Goal: Task Accomplishment & Management: Use online tool/utility

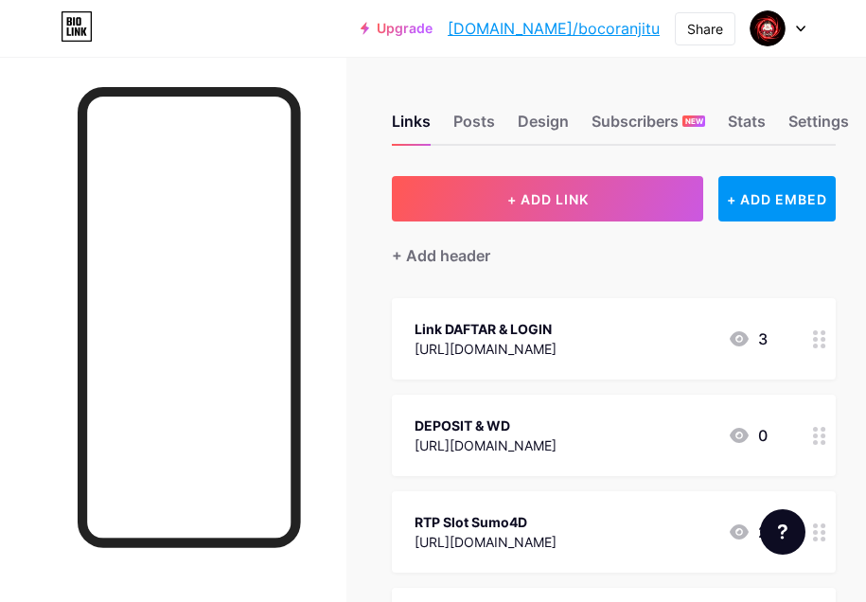
click at [793, 36] on div at bounding box center [777, 28] width 55 height 34
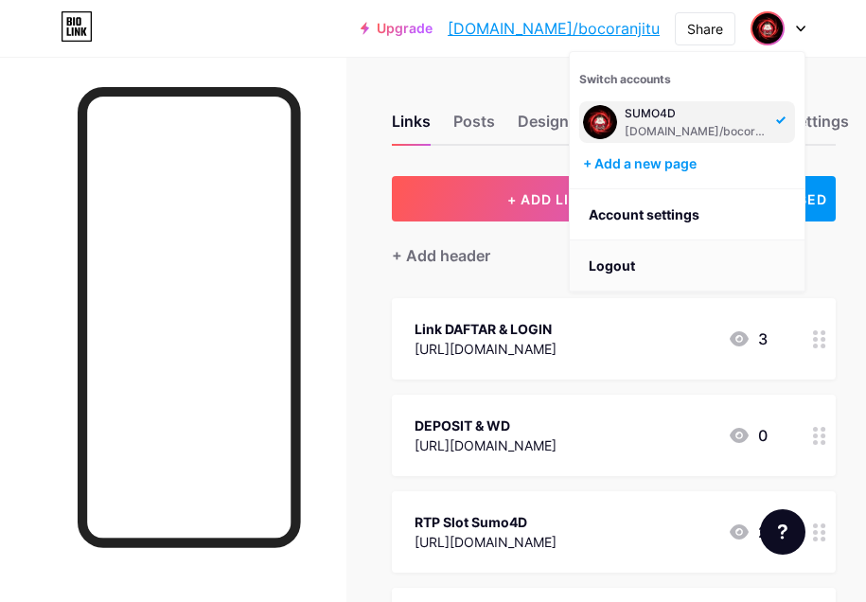
click at [672, 256] on li "Logout" at bounding box center [687, 265] width 235 height 51
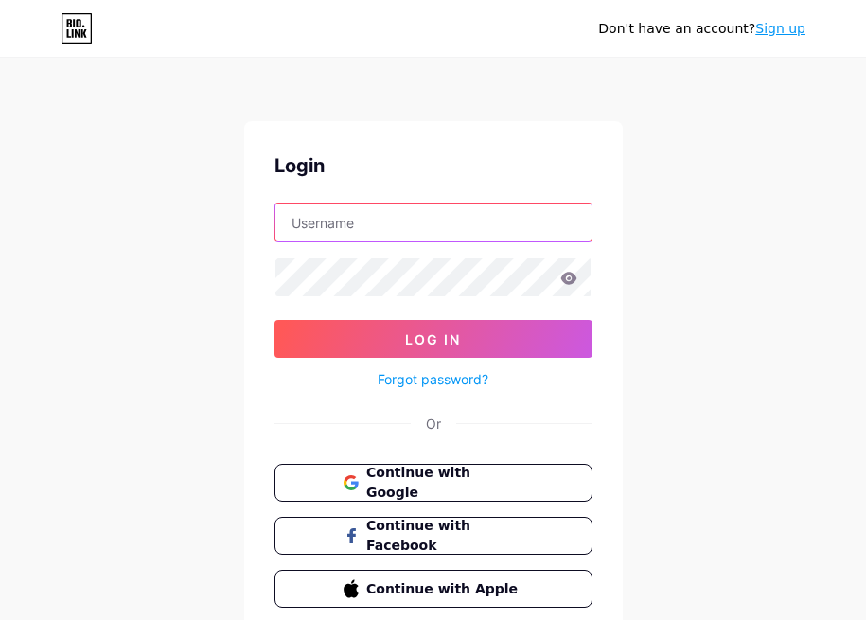
click at [396, 218] on input "text" at bounding box center [433, 222] width 316 height 38
paste input "[EMAIL_ADDRESS][DOMAIN_NAME]"
type input "[EMAIL_ADDRESS][DOMAIN_NAME]"
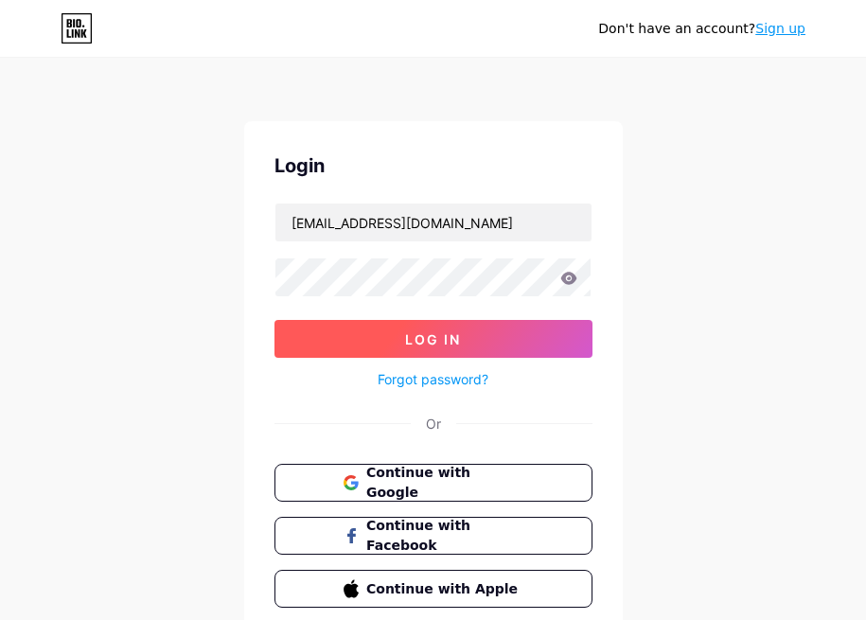
click at [341, 342] on button "Log In" at bounding box center [433, 339] width 318 height 38
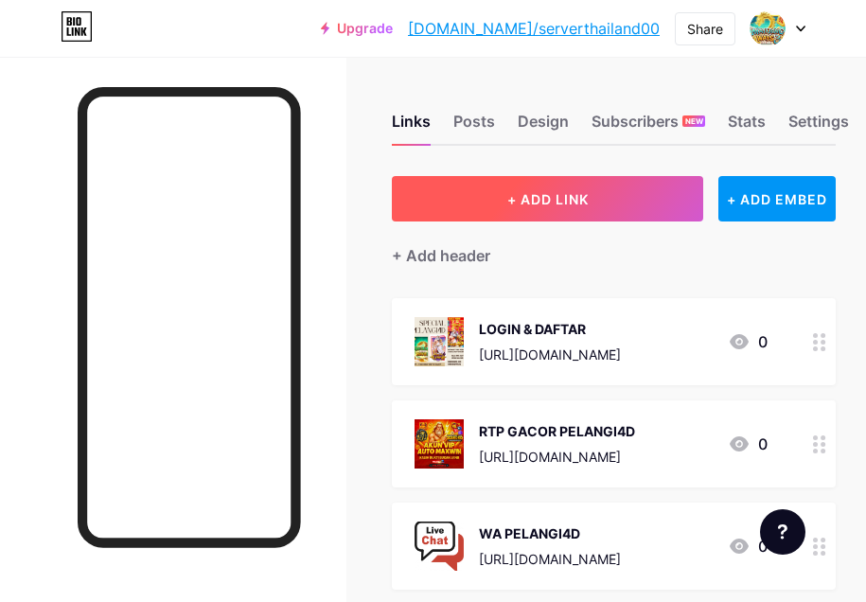
click at [639, 187] on button "+ ADD LINK" at bounding box center [547, 198] width 311 height 45
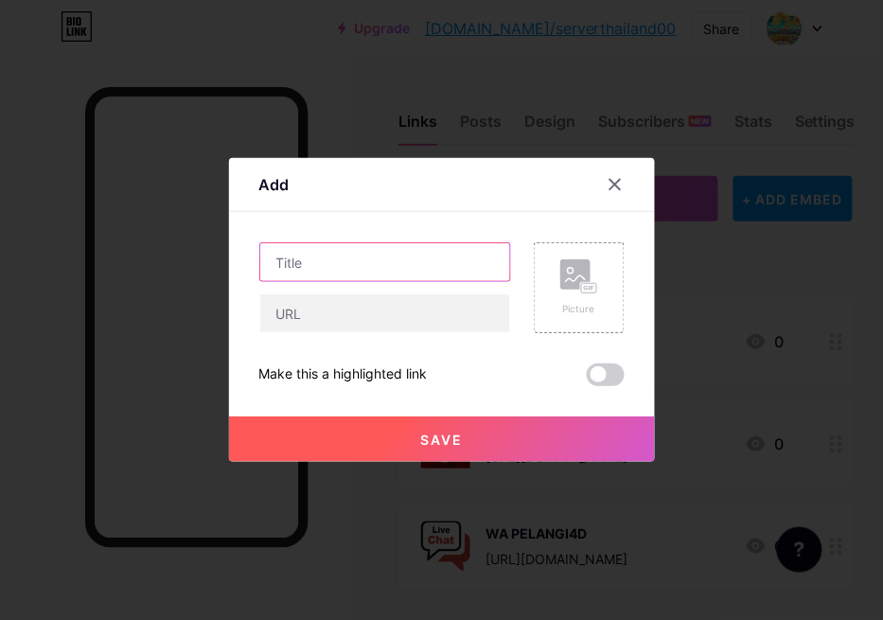
click at [305, 252] on input "text" at bounding box center [385, 262] width 250 height 38
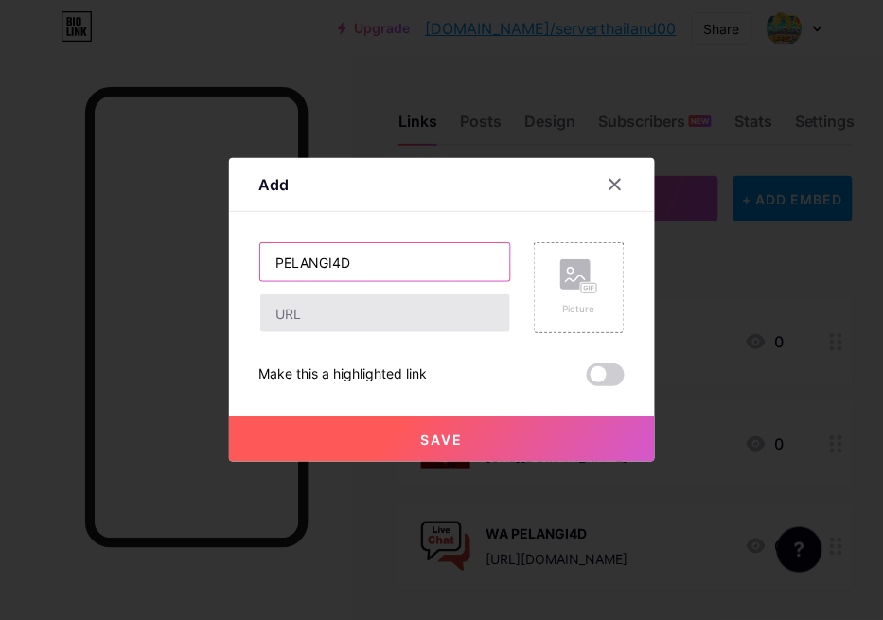
type input "PELANGI4D"
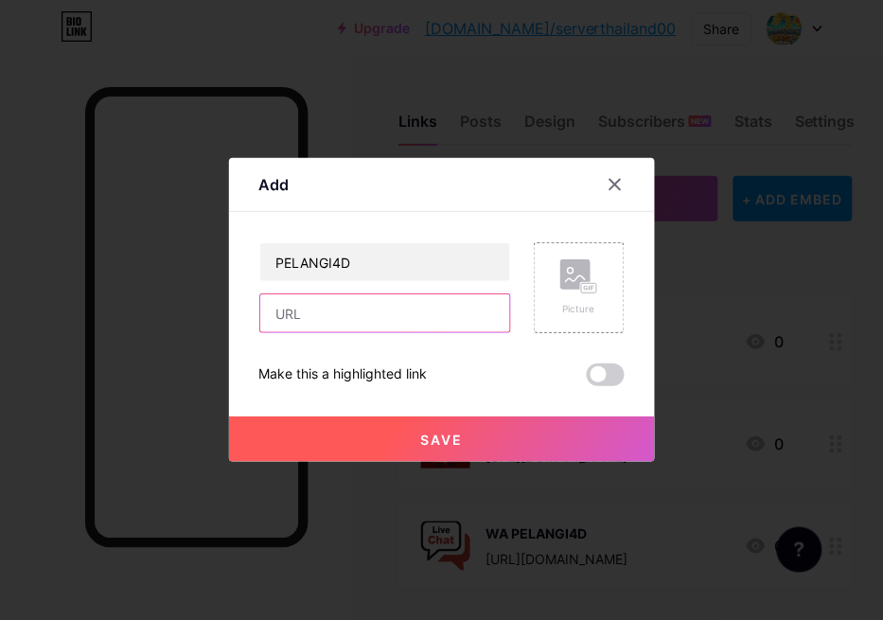
click at [350, 308] on input "text" at bounding box center [385, 313] width 250 height 38
type input "[URL][DOMAIN_NAME]"
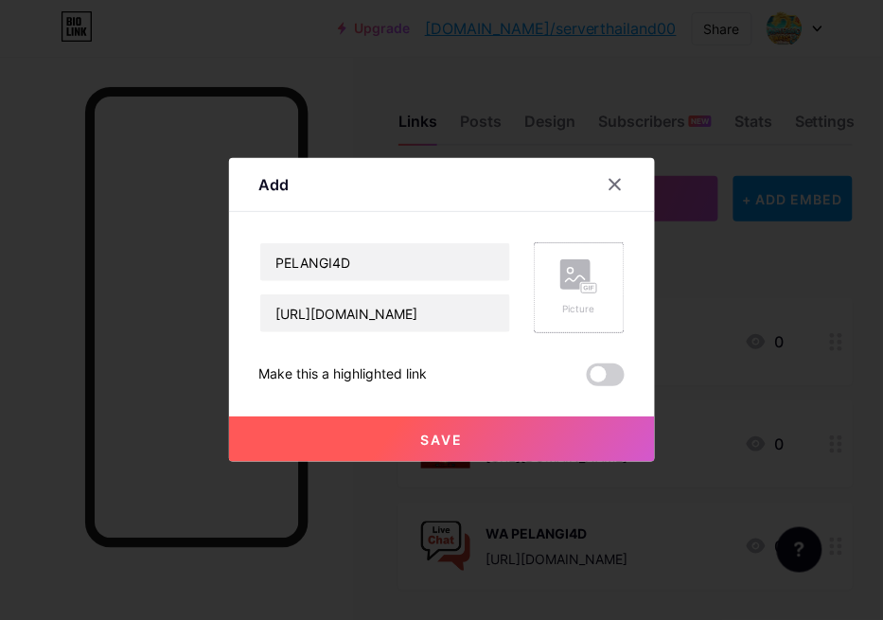
click at [585, 276] on icon at bounding box center [579, 276] width 38 height 35
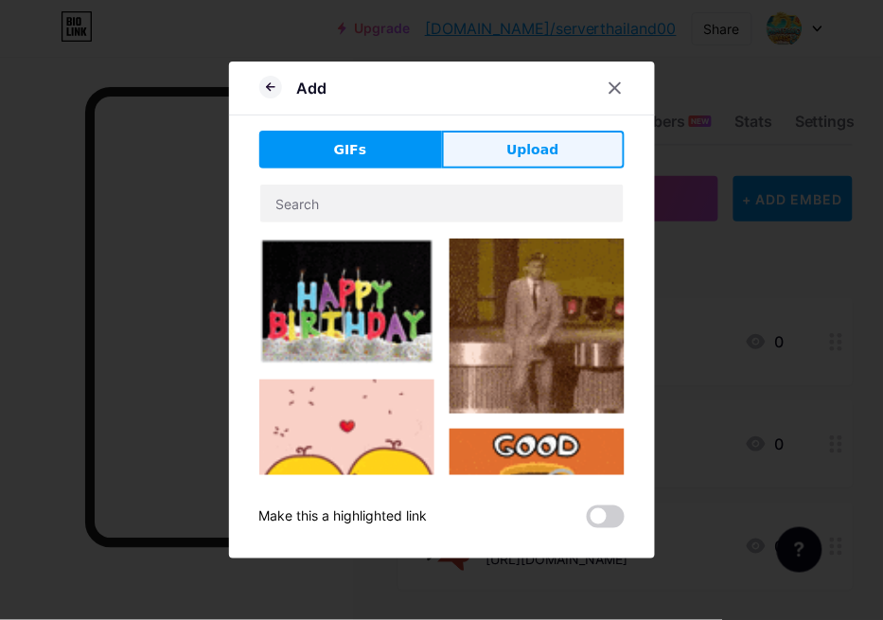
click at [499, 150] on button "Upload" at bounding box center [533, 150] width 183 height 38
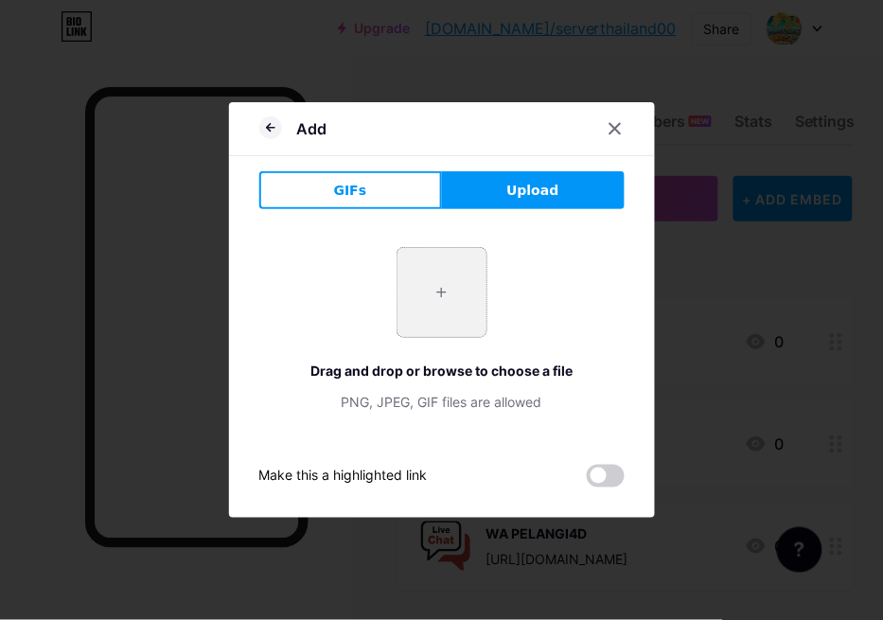
click at [417, 327] on input "file" at bounding box center [441, 292] width 89 height 89
type input "C:\fakepath\pelangi4dprofil.png"
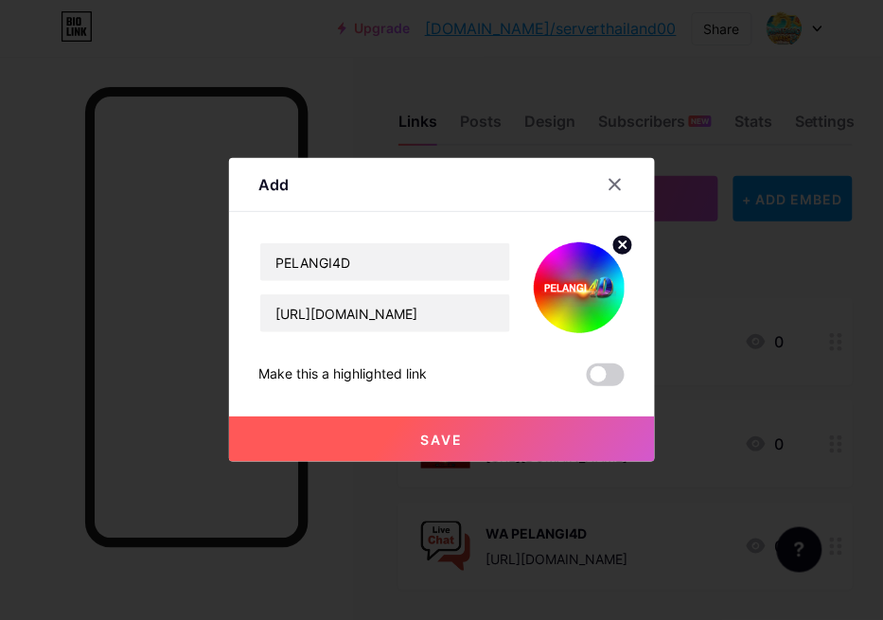
click at [390, 429] on button "Save" at bounding box center [442, 438] width 426 height 45
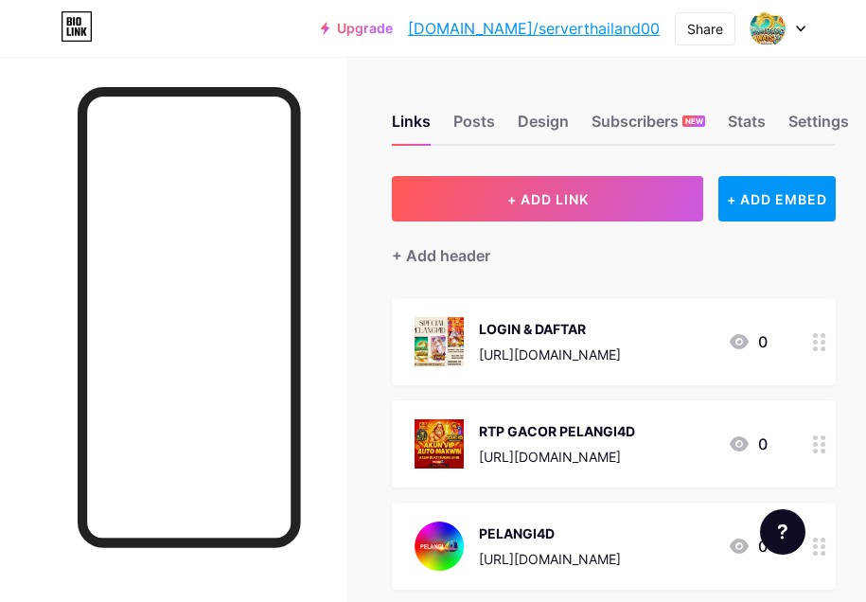
click at [741, 79] on div "Links Posts Design Subscribers NEW Stats Settings" at bounding box center [614, 112] width 444 height 66
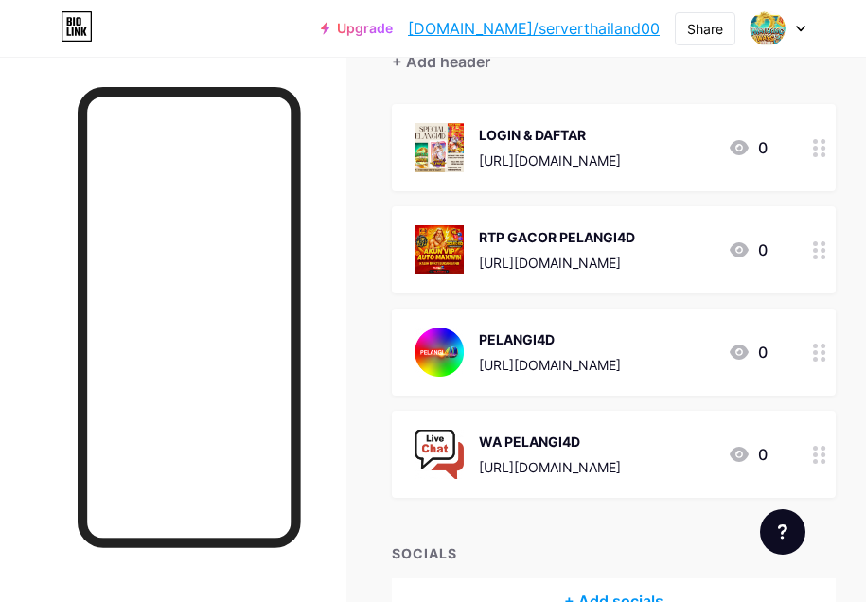
scroll to position [237, 0]
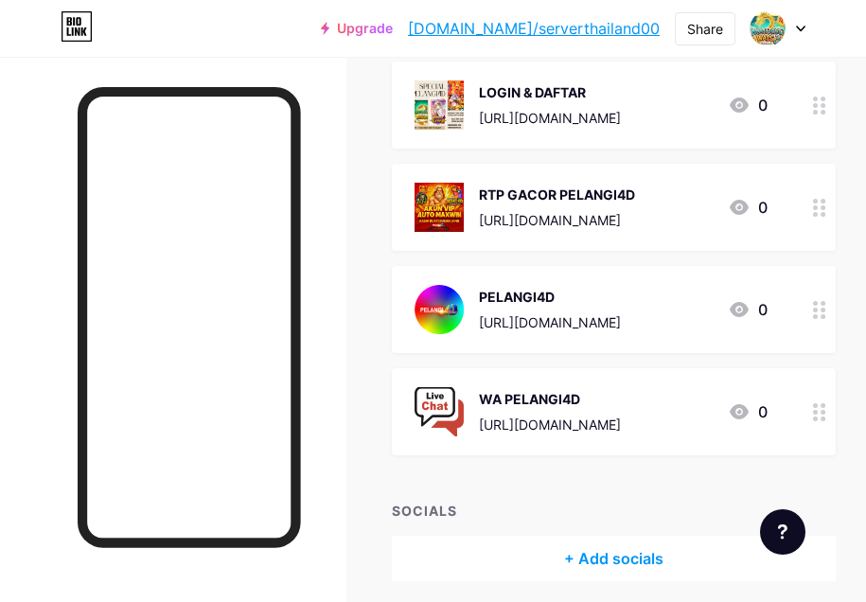
click at [618, 423] on div "[URL][DOMAIN_NAME]" at bounding box center [550, 424] width 142 height 20
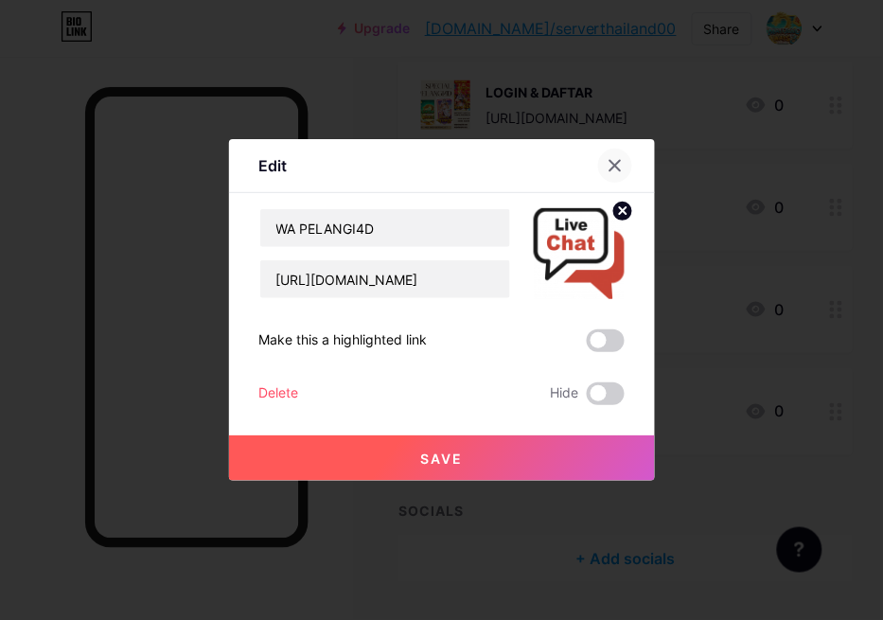
click at [608, 166] on icon at bounding box center [615, 165] width 15 height 15
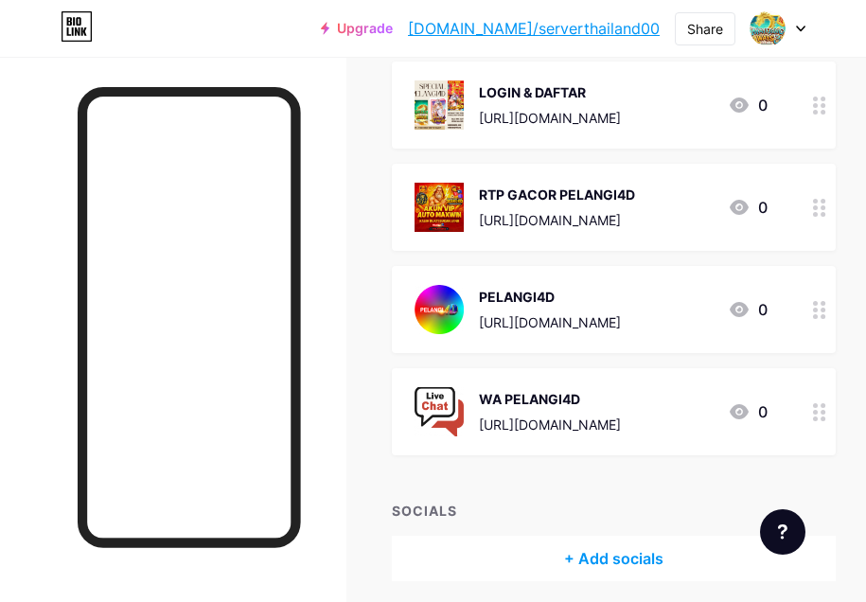
click at [552, 418] on div "[URL][DOMAIN_NAME]" at bounding box center [550, 424] width 142 height 20
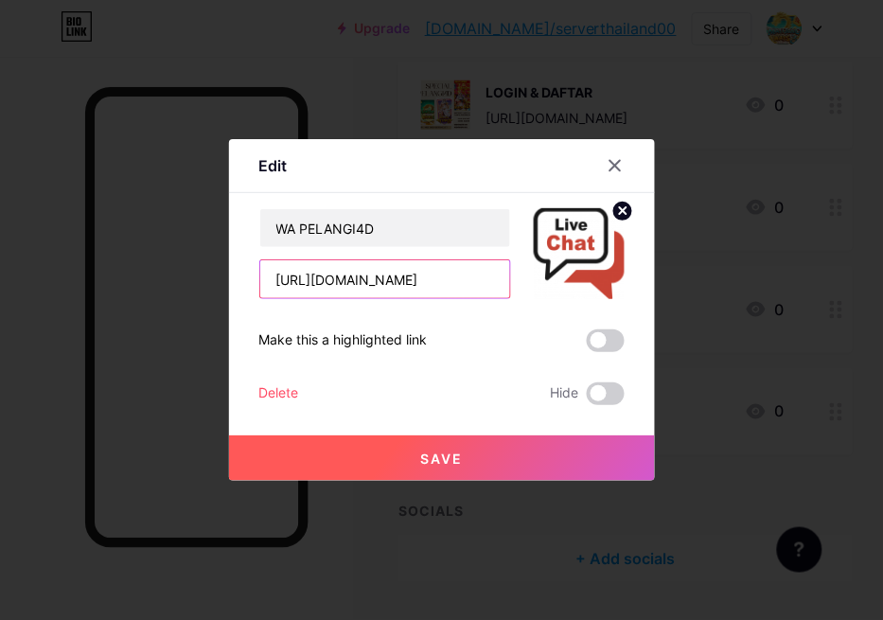
click at [341, 280] on input "[URL][DOMAIN_NAME]" at bounding box center [385, 279] width 250 height 38
click at [479, 284] on input "[URL][DOMAIN_NAME]" at bounding box center [385, 279] width 250 height 38
type input "[URL][DOMAIN_NAME]"
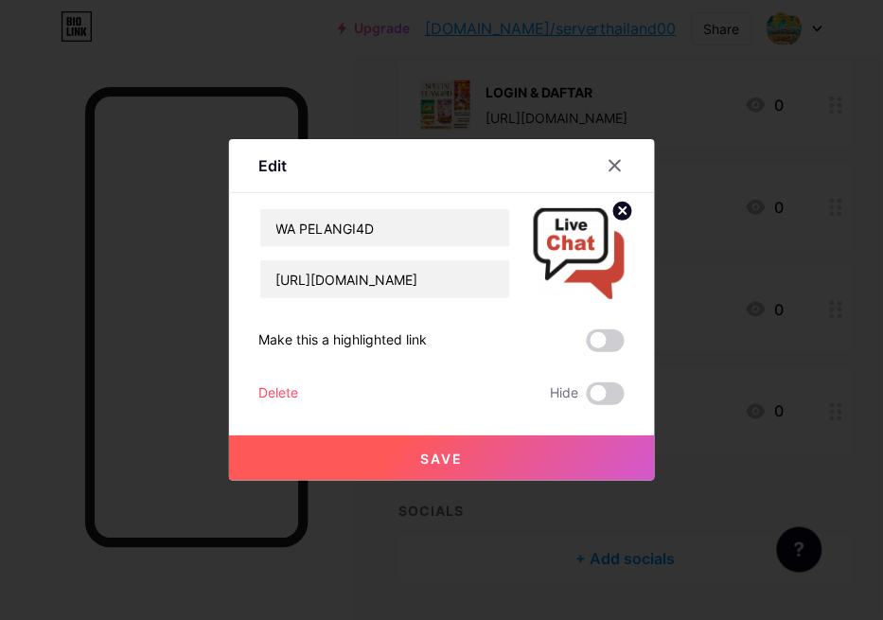
click at [422, 457] on span "Save" at bounding box center [441, 458] width 43 height 16
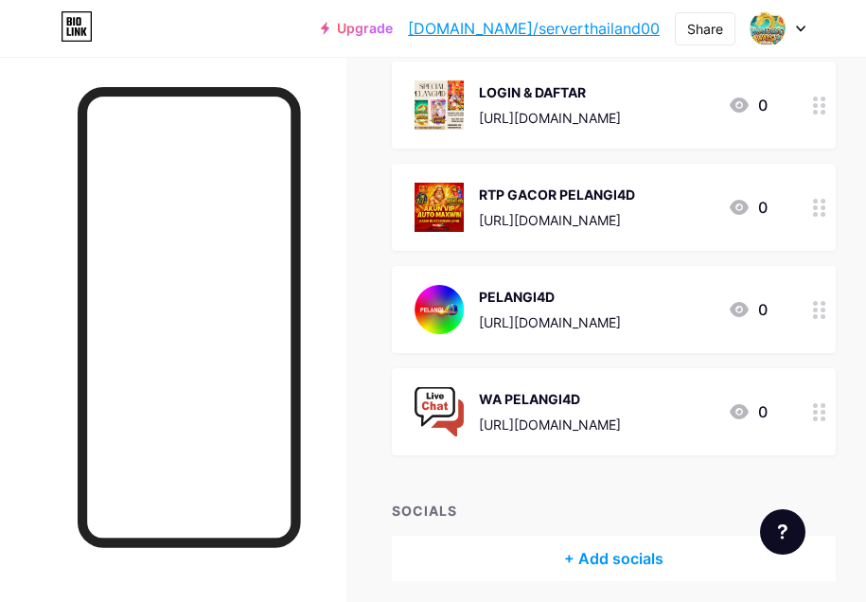
click at [327, 26] on div "Upgrade [DOMAIN_NAME]/server... [DOMAIN_NAME]/serverthailand00 Share Switch acc…" at bounding box center [433, 28] width 866 height 34
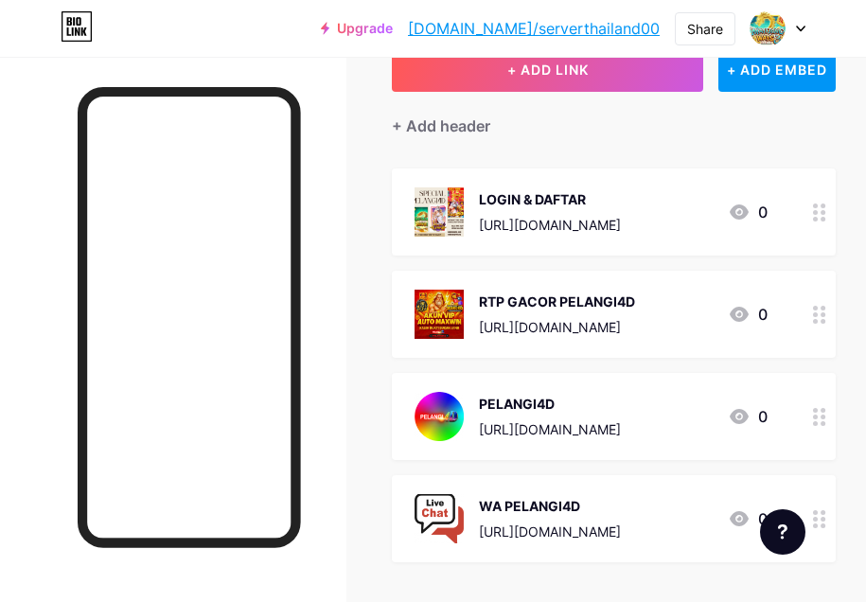
scroll to position [0, 0]
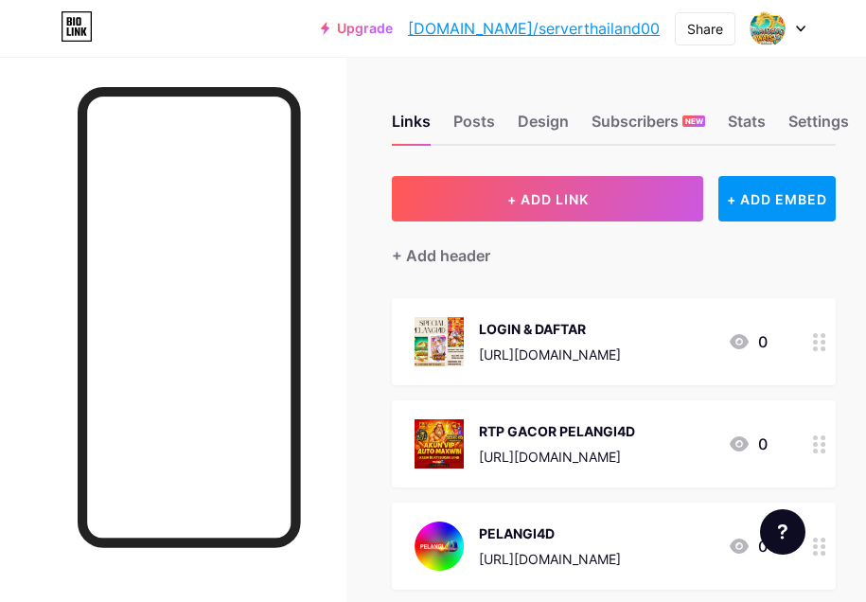
click at [613, 34] on link "[DOMAIN_NAME]/serverthailand00" at bounding box center [534, 28] width 252 height 23
